Goal: Task Accomplishment & Management: Manage account settings

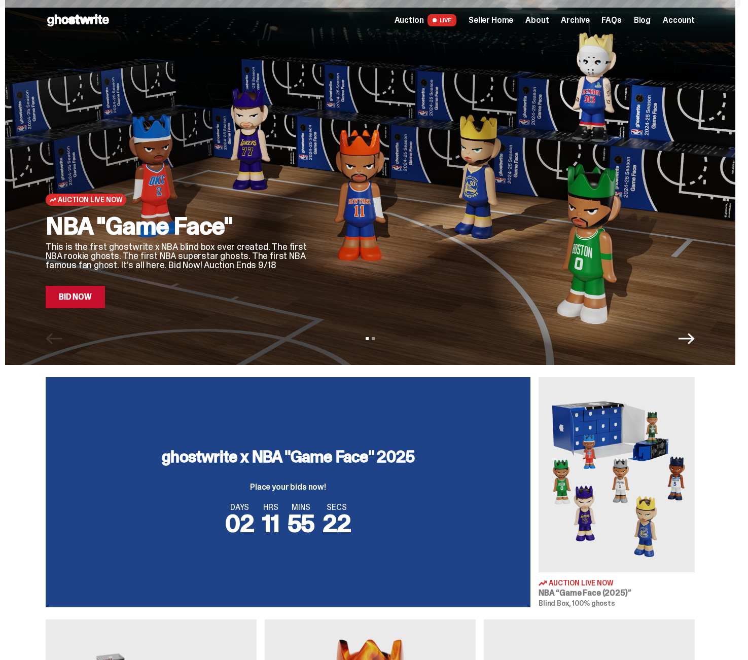
click at [495, 22] on span "Seller Home" at bounding box center [490, 20] width 45 height 8
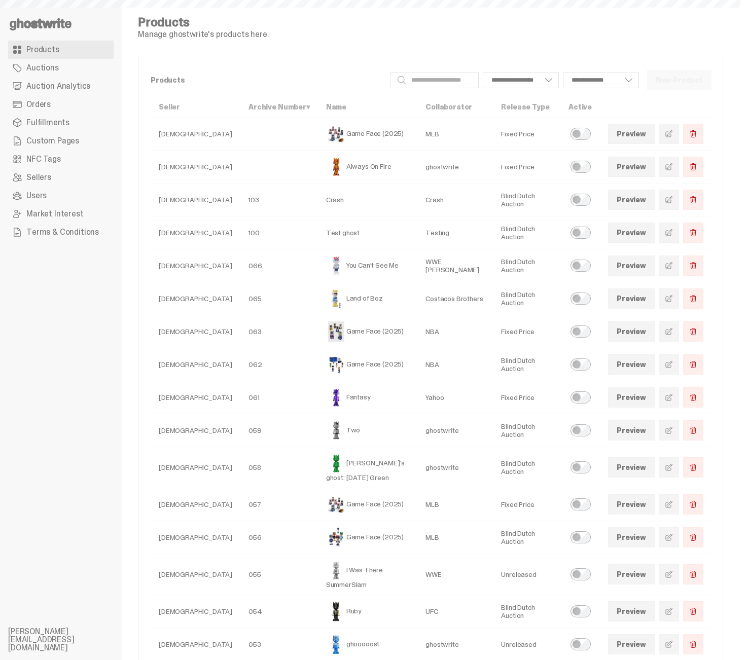
select select
click at [58, 82] on span "Auction Analytics" at bounding box center [58, 86] width 64 height 8
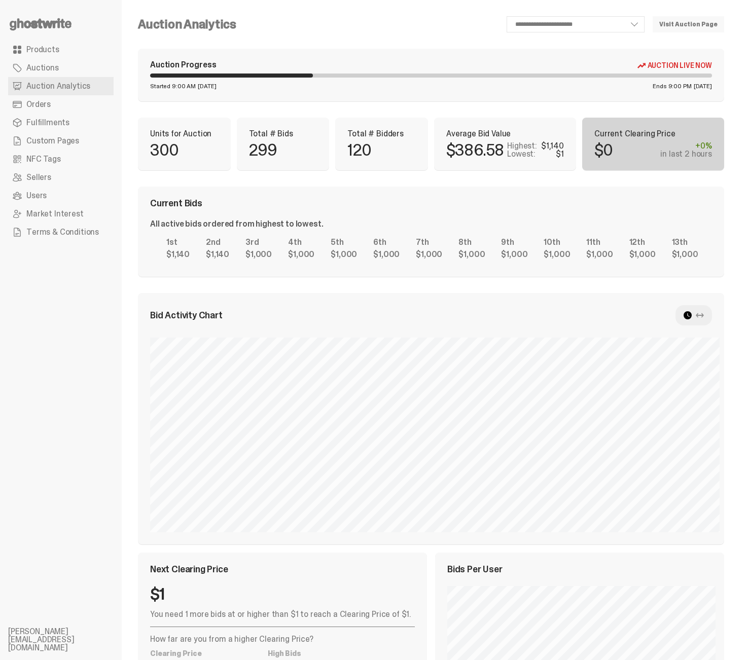
click at [44, 54] on span "Products" at bounding box center [42, 50] width 33 height 8
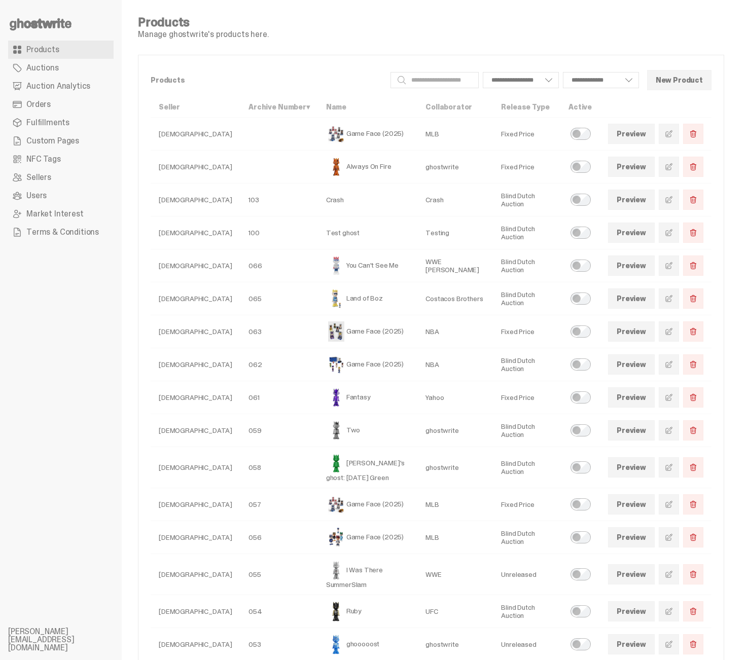
click at [648, 298] on link "Preview" at bounding box center [631, 298] width 47 height 20
click at [39, 93] on link "Auction Analytics" at bounding box center [60, 86] width 105 height 18
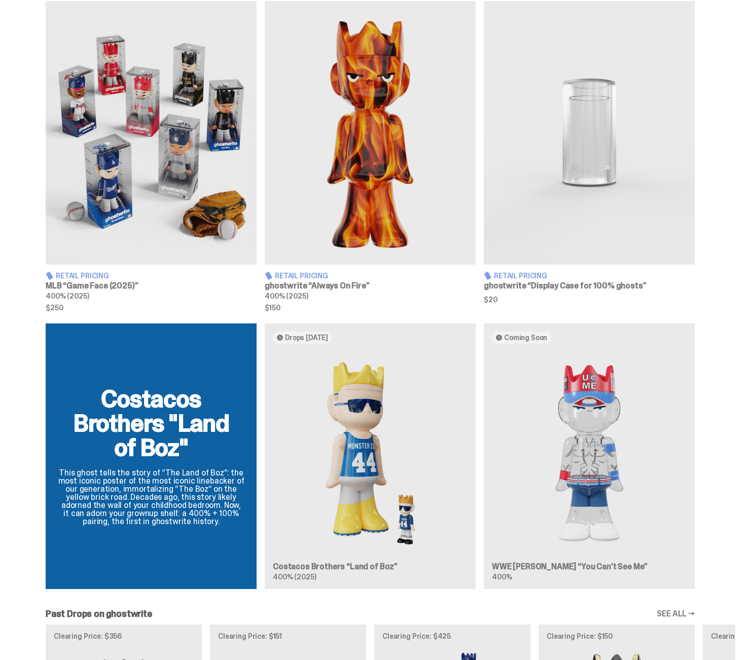
scroll to position [665, 0]
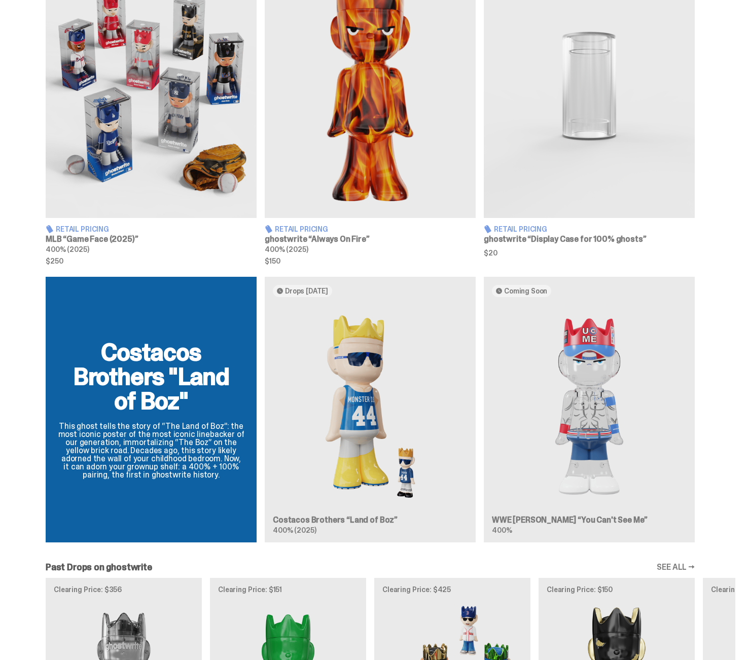
click at [402, 419] on div "Costacos Brothers "Land of Boz" This ghost tells the story of “The Land of Boz”…" at bounding box center [370, 414] width 730 height 274
click at [382, 420] on div "Costacos Brothers "Land of Boz" This ghost tells the story of “The Land of Boz”…" at bounding box center [370, 414] width 730 height 274
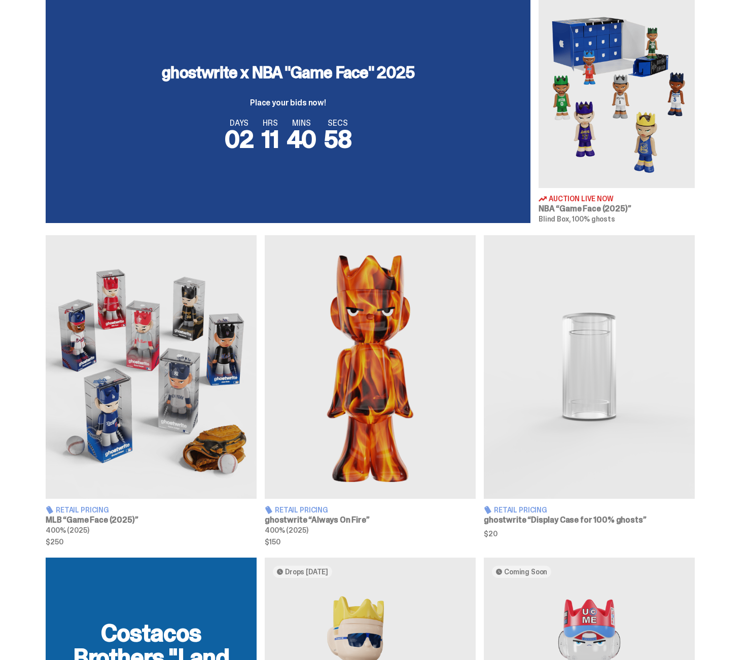
scroll to position [0, 0]
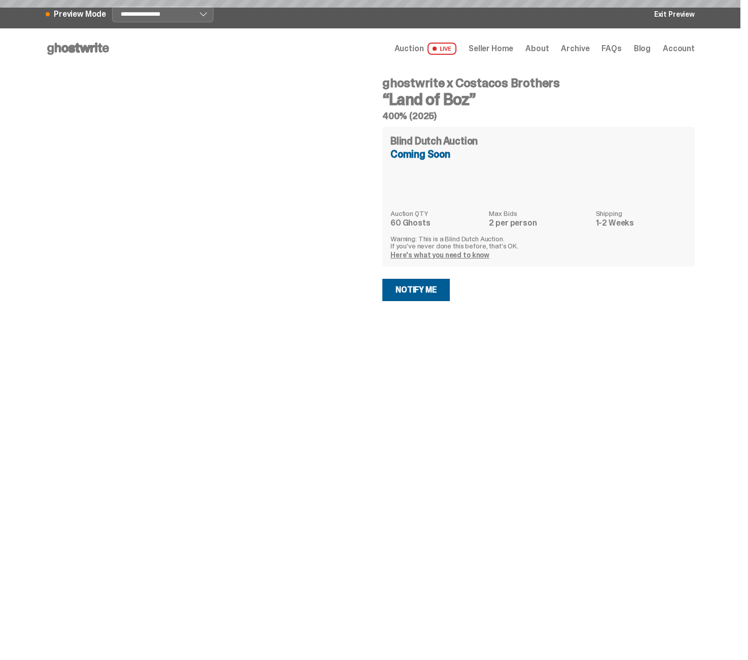
select select "********"
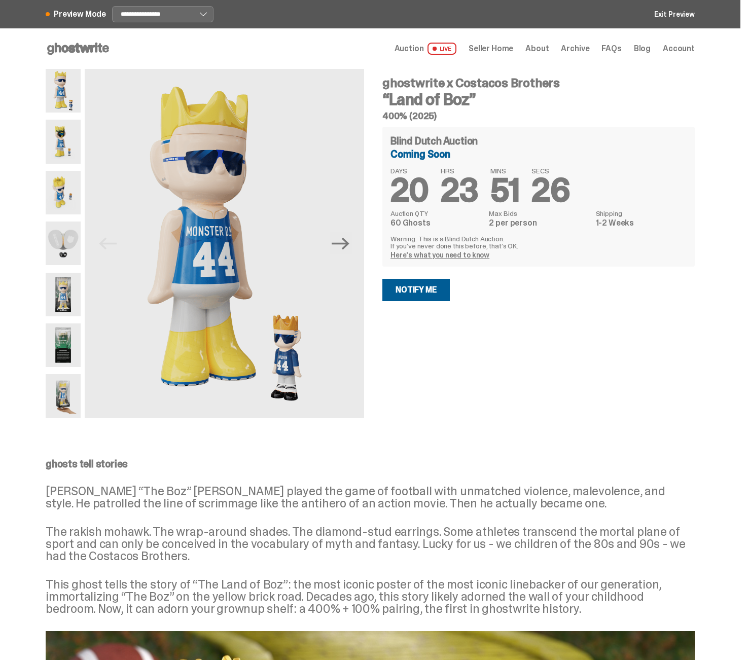
click at [65, 146] on img at bounding box center [63, 142] width 35 height 44
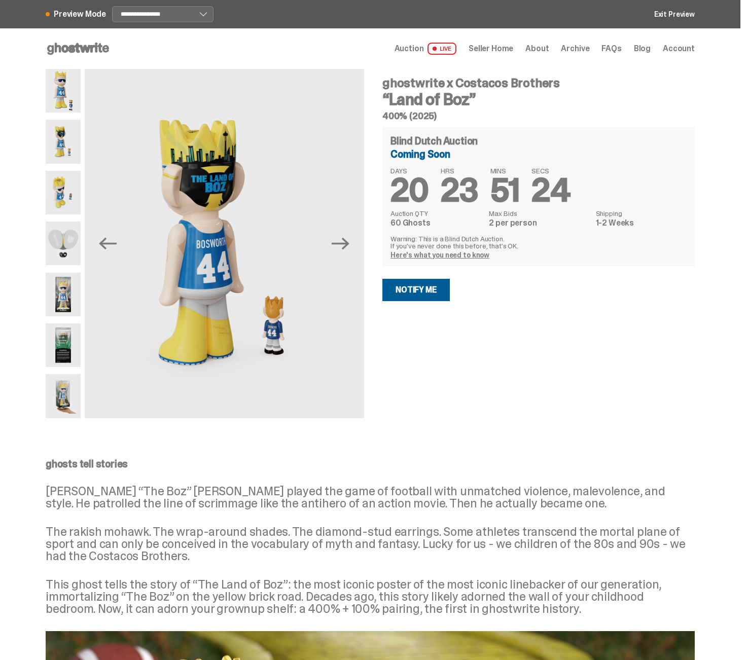
click at [57, 68] on div "Open main menu Home Auction LIVE Seller Home About Archive FAQs Blog Account" at bounding box center [370, 48] width 649 height 41
click at [60, 87] on img at bounding box center [63, 91] width 35 height 44
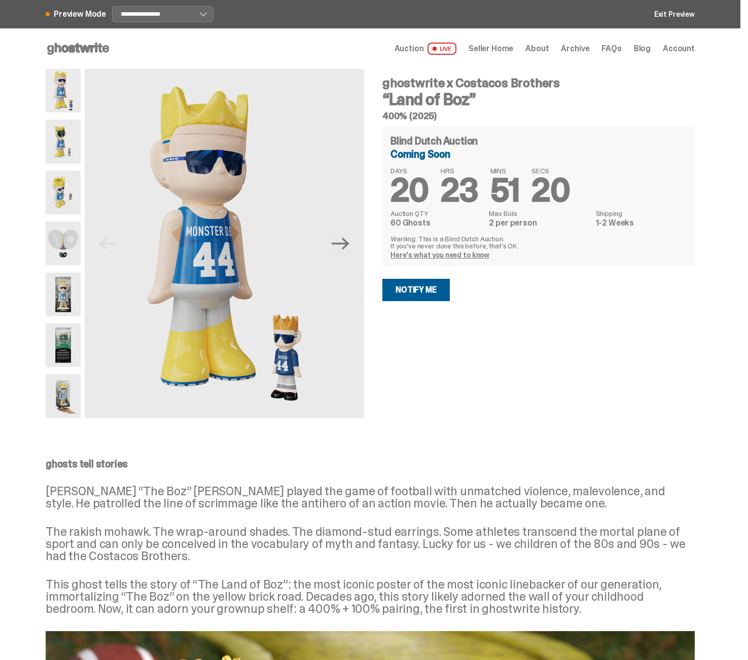
click at [71, 307] on img at bounding box center [63, 295] width 35 height 44
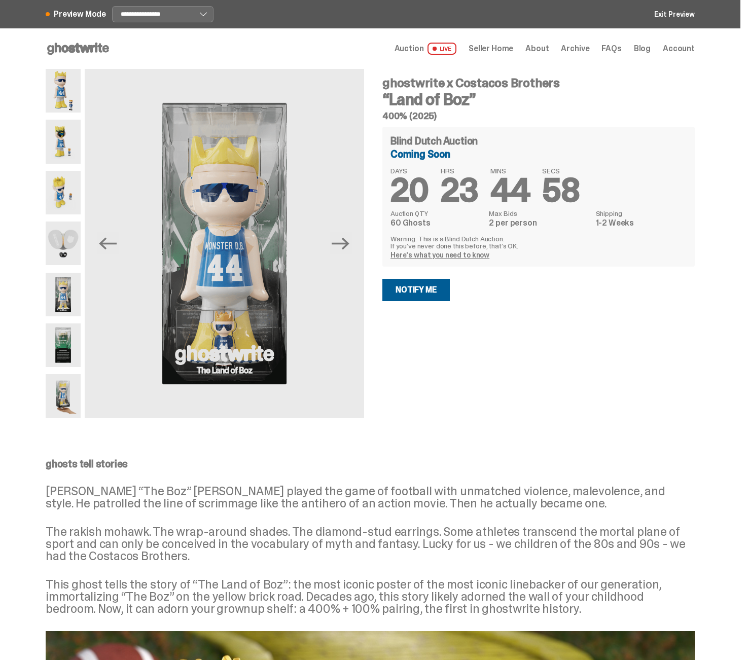
click at [78, 360] on img at bounding box center [63, 345] width 35 height 44
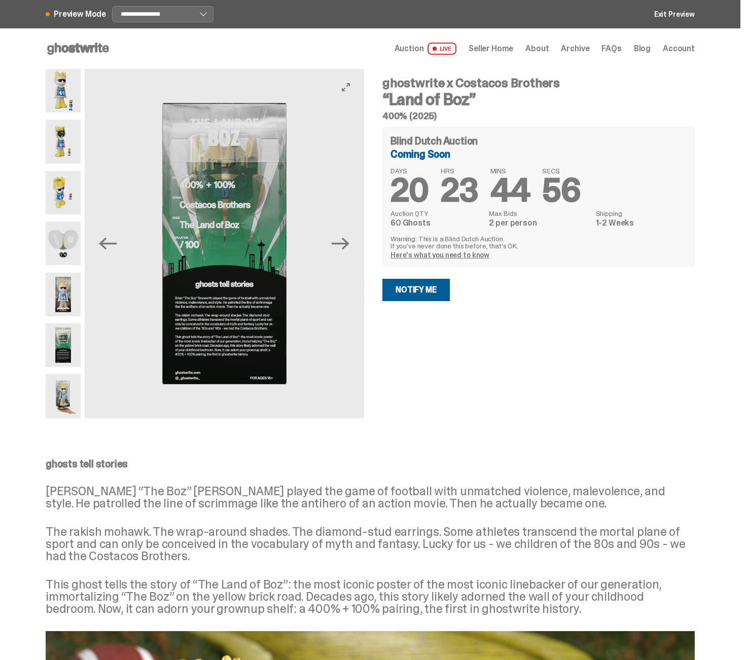
click at [225, 335] on img at bounding box center [224, 243] width 279 height 349
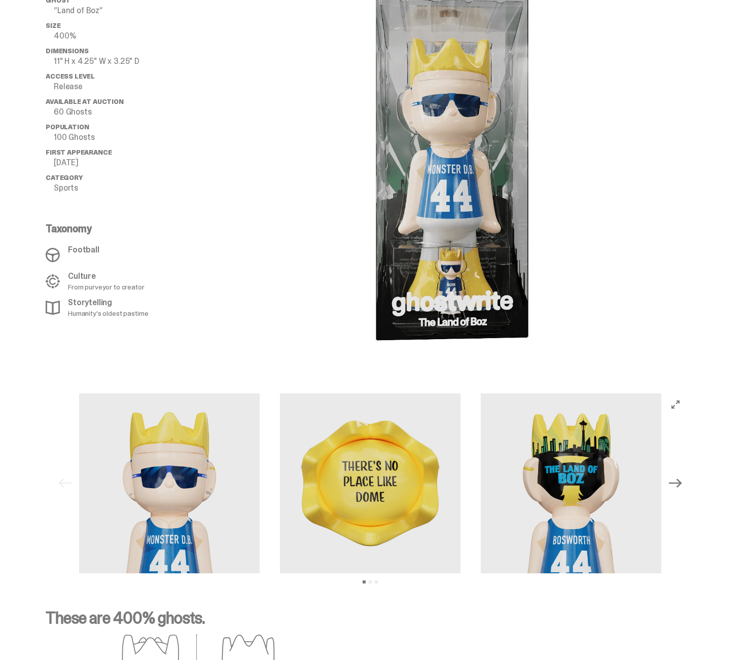
scroll to position [1071, 0]
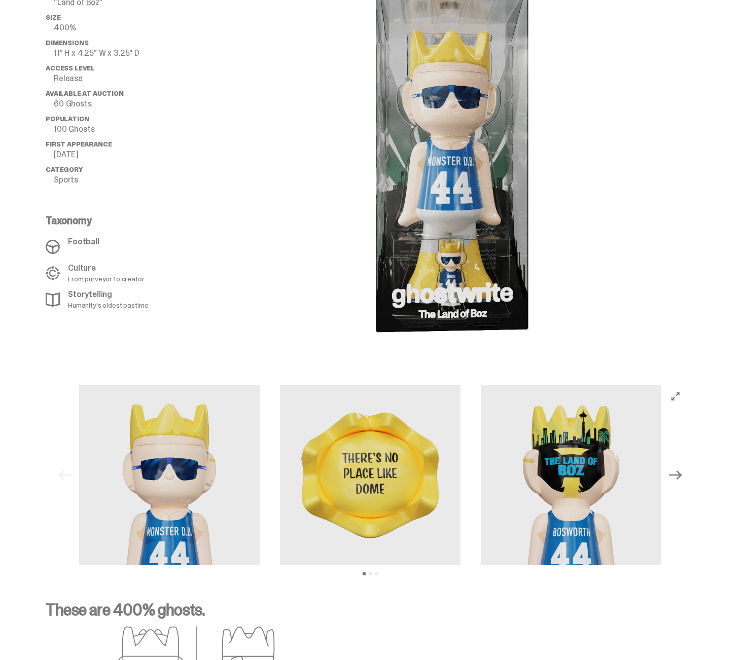
click at [481, 485] on img at bounding box center [571, 475] width 180 height 180
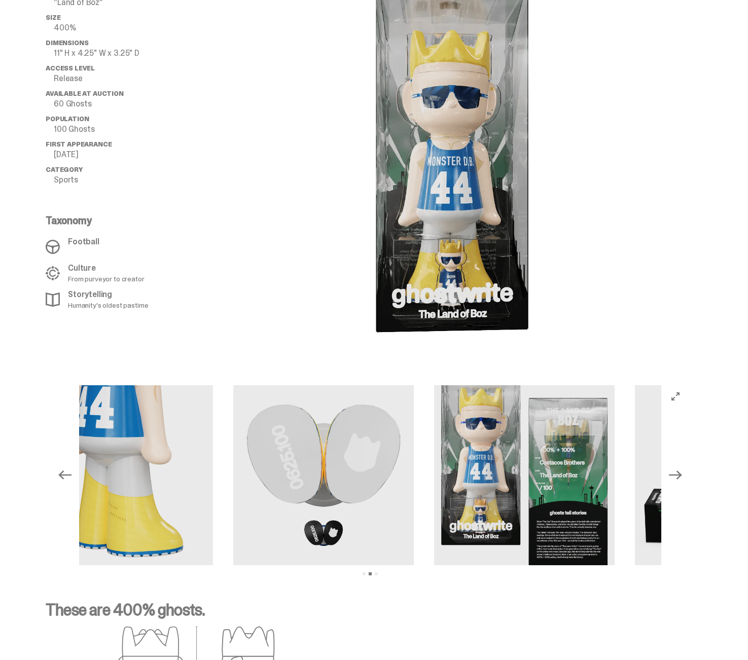
click at [434, 470] on img at bounding box center [524, 475] width 180 height 180
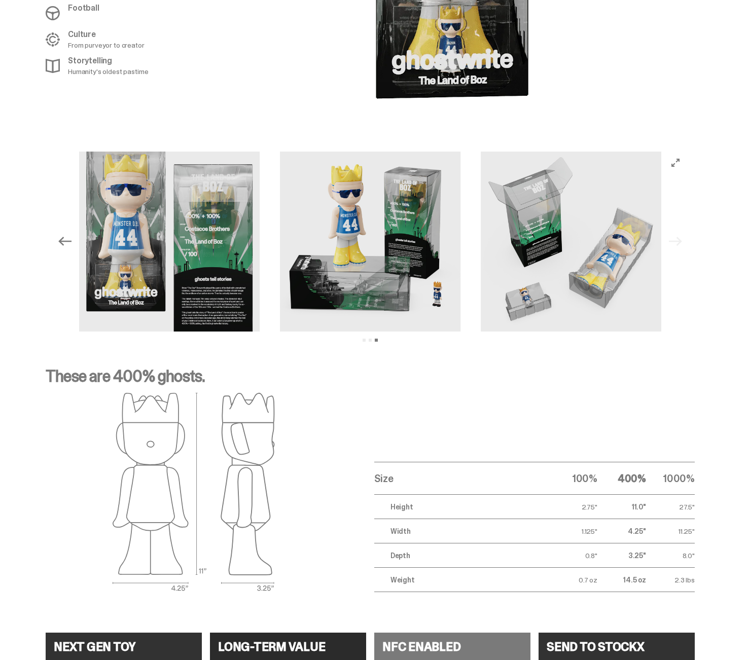
scroll to position [1387, 0]
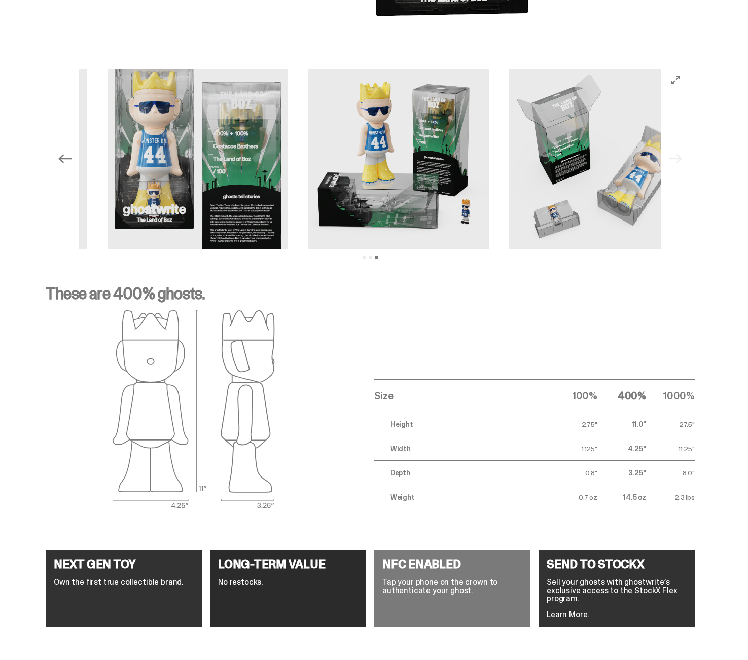
click at [288, 204] on img at bounding box center [197, 159] width 180 height 180
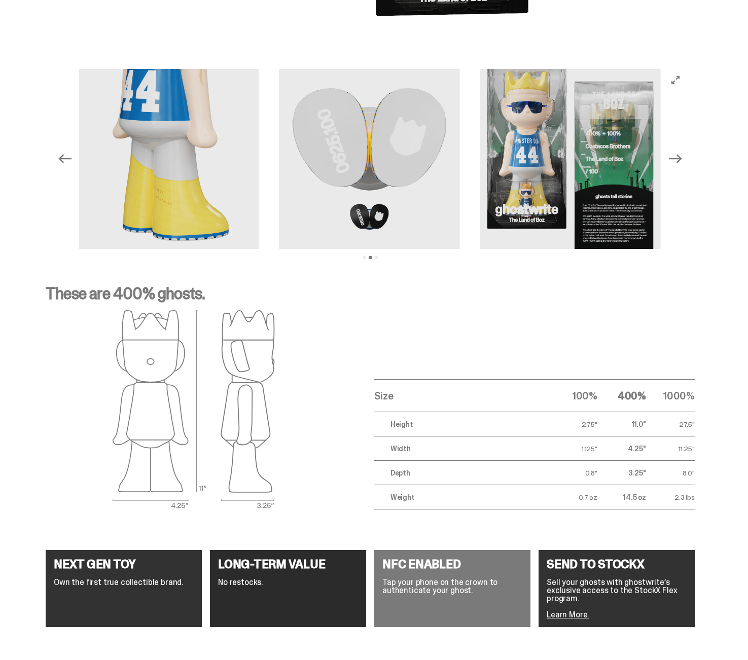
click at [407, 185] on img at bounding box center [369, 159] width 180 height 180
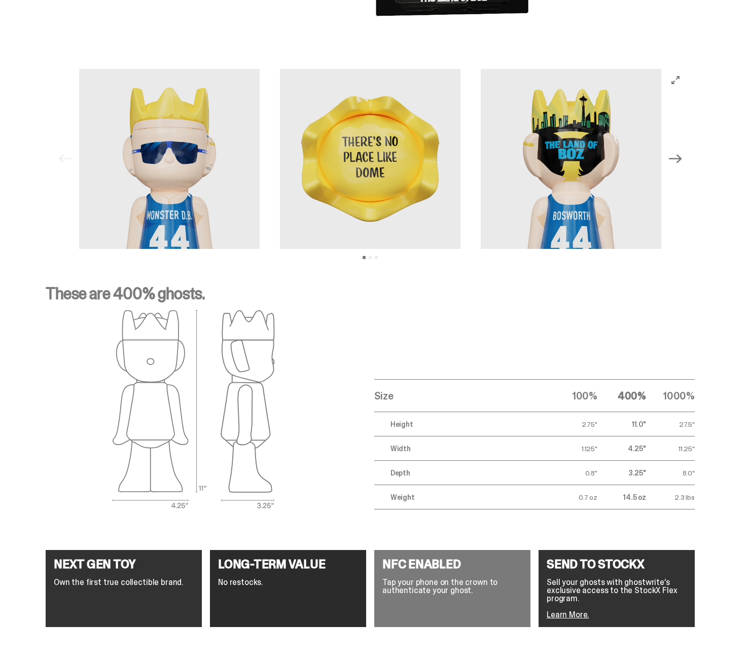
scroll to position [1160, 0]
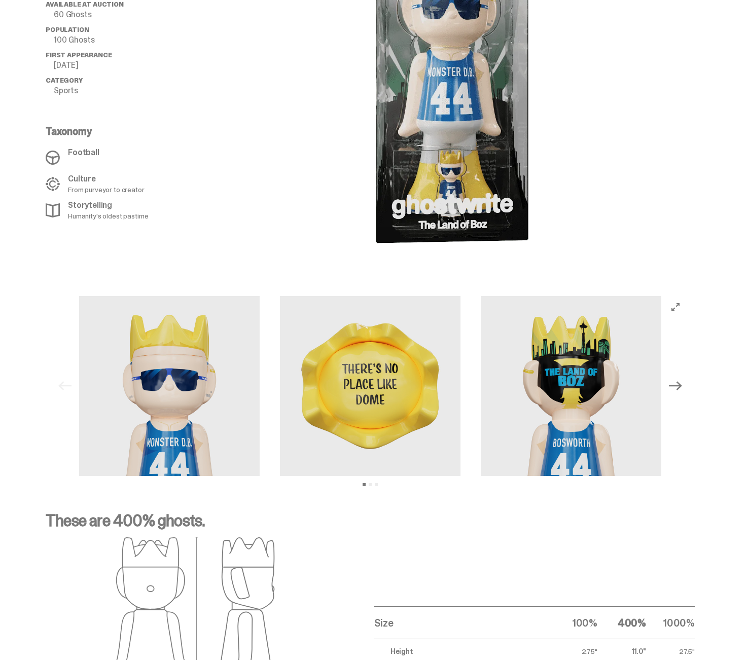
click at [471, 167] on image "lottie-animation-container" at bounding box center [451, 70] width 213 height 379
click at [481, 354] on img at bounding box center [571, 386] width 180 height 180
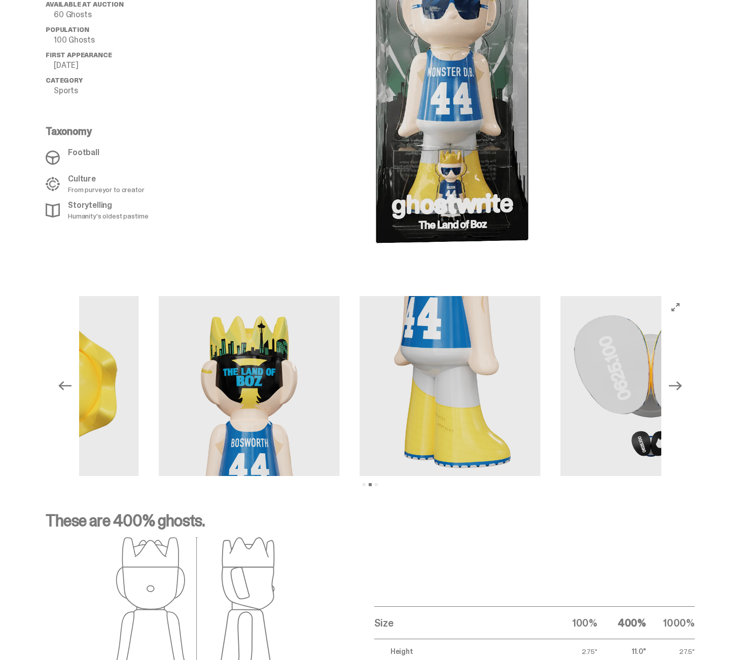
click at [133, 336] on div at bounding box center [370, 386] width 582 height 180
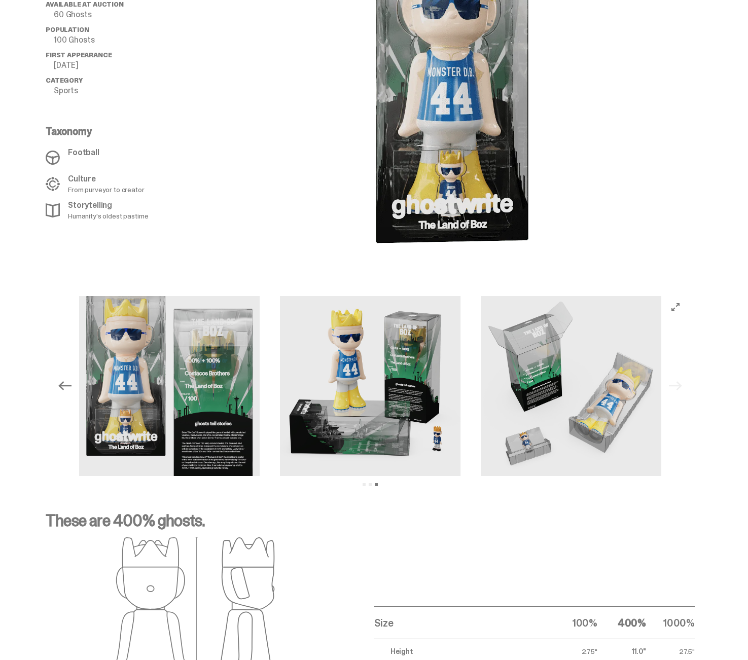
click at [228, 365] on img at bounding box center [169, 386] width 180 height 180
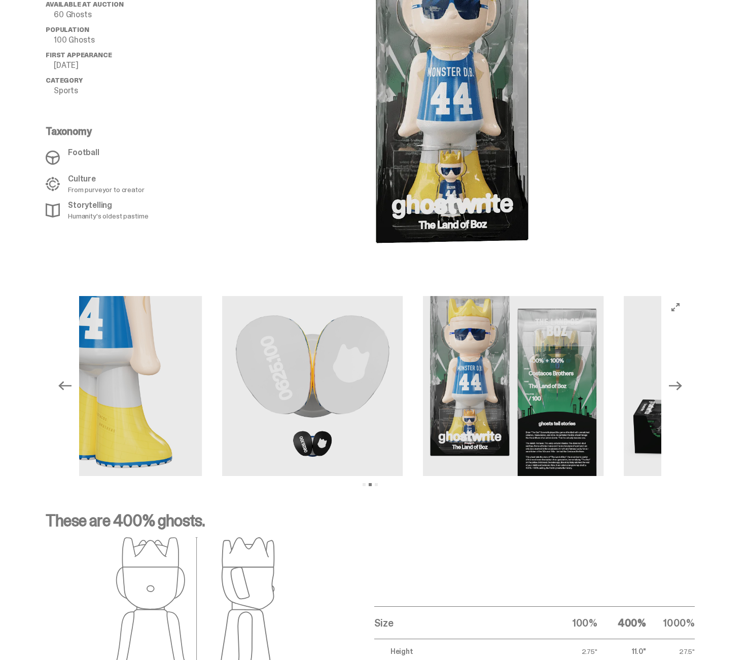
click at [202, 370] on img at bounding box center [111, 386] width 180 height 180
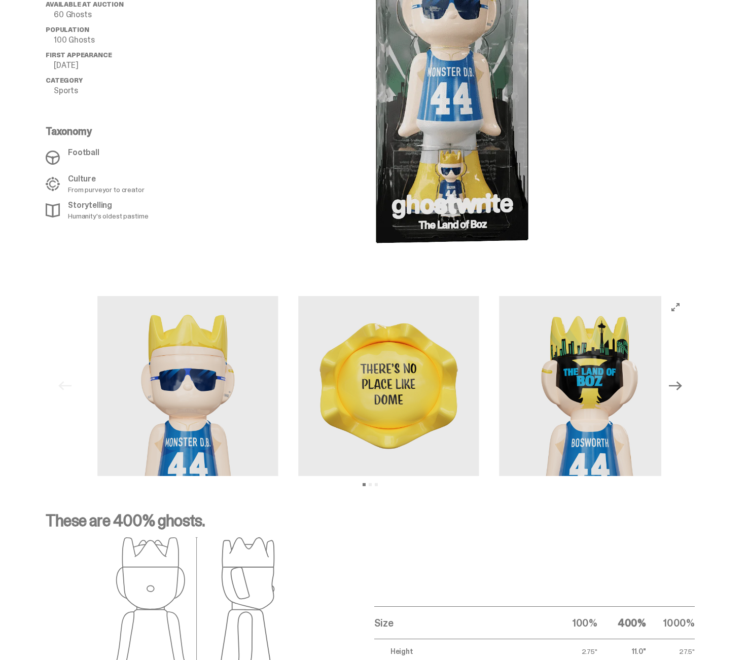
click at [471, 368] on img at bounding box center [388, 386] width 180 height 180
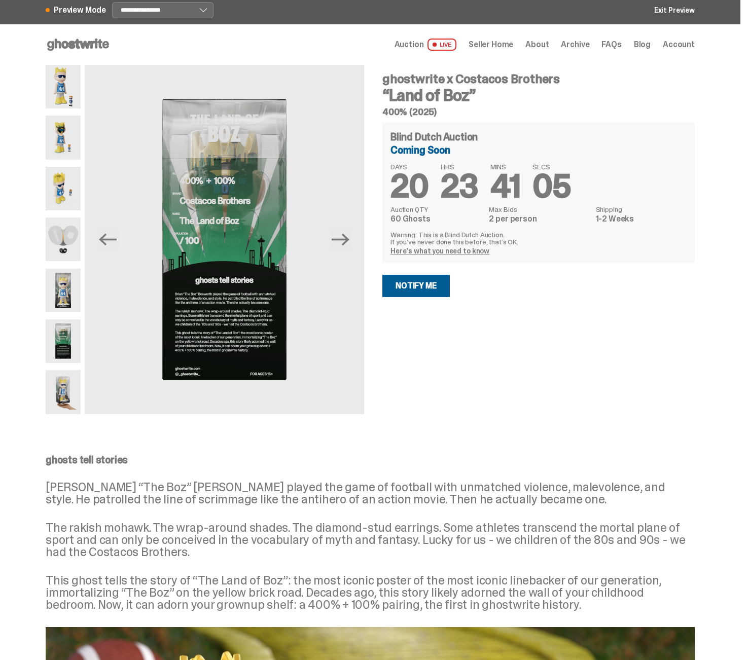
scroll to position [0, 0]
